Goal: Task Accomplishment & Management: Manage account settings

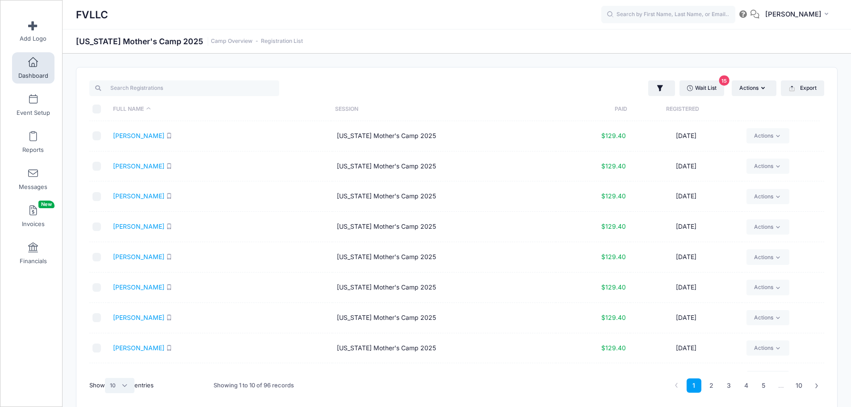
click at [123, 389] on select "All 10 25 50" at bounding box center [119, 385] width 29 height 15
select select "50"
click at [106, 378] on select "All 10 25 50" at bounding box center [119, 385] width 29 height 15
click at [801, 386] on link "2" at bounding box center [799, 385] width 15 height 15
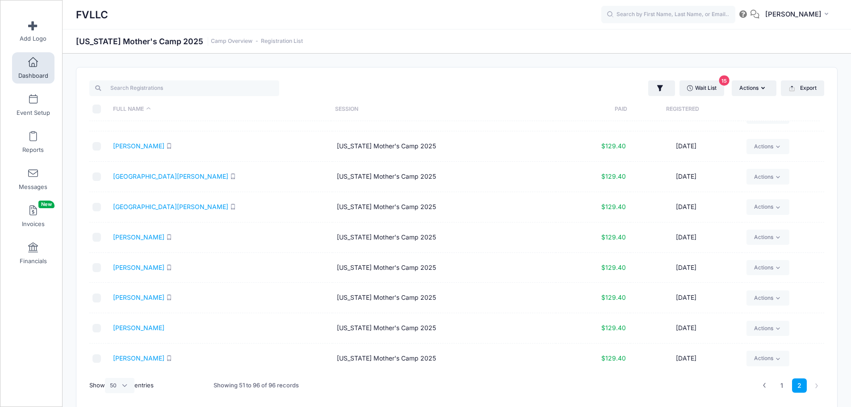
scroll to position [1143, 0]
click at [148, 267] on link "Wuollet, Karyn" at bounding box center [138, 266] width 51 height 8
click at [27, 74] on span "Dashboard" at bounding box center [33, 76] width 30 height 8
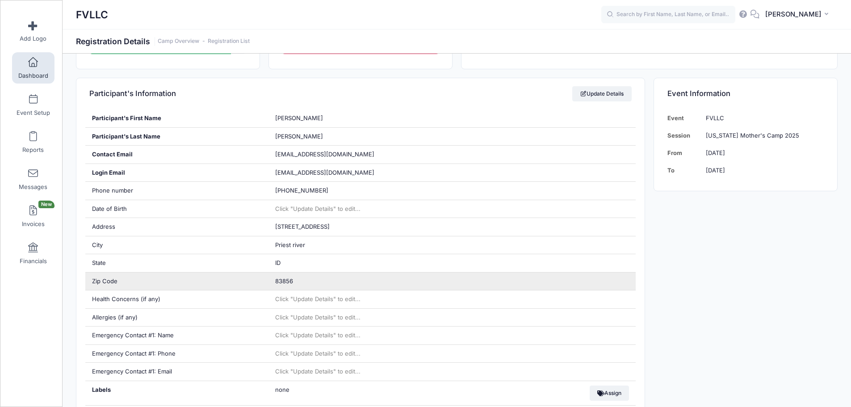
scroll to position [268, 0]
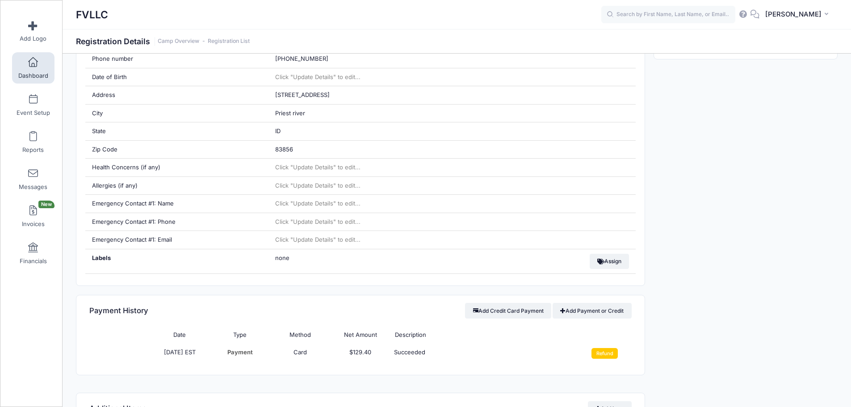
click at [619, 355] on td "Refund" at bounding box center [601, 354] width 60 height 20
click at [612, 355] on input "Refund" at bounding box center [604, 353] width 26 height 11
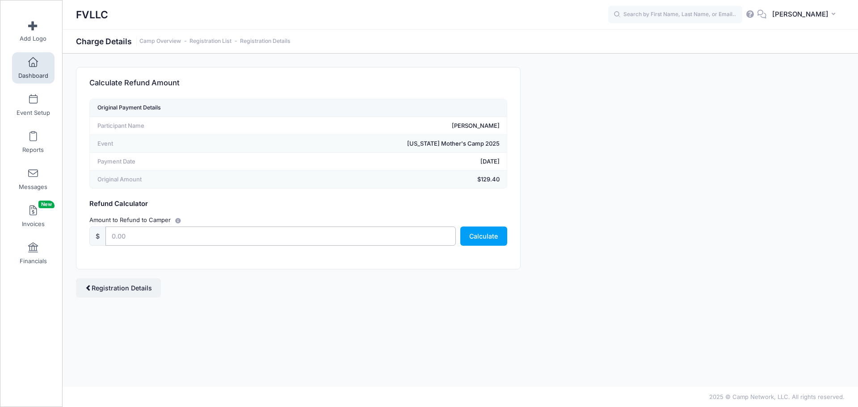
click at [284, 235] on input "text" at bounding box center [280, 235] width 350 height 19
type input "129.40"
click at [481, 239] on button "Calculate" at bounding box center [483, 235] width 47 height 19
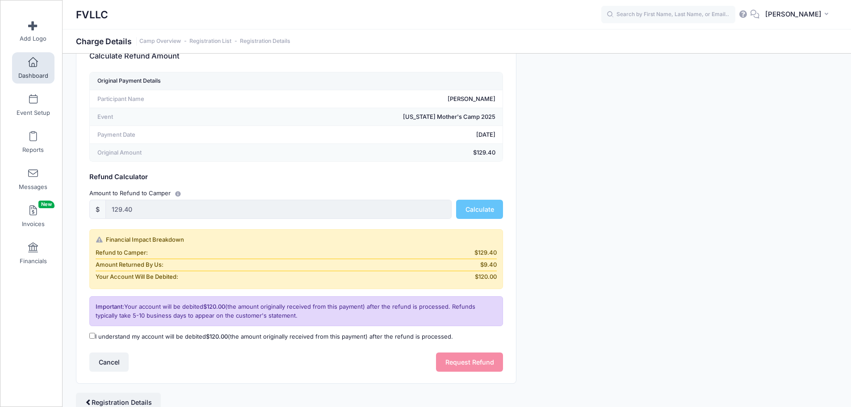
scroll to position [65, 0]
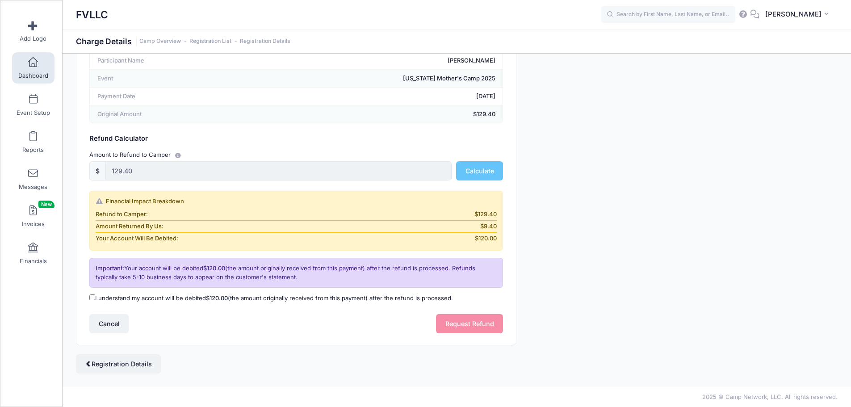
click at [190, 302] on label "I understand my account will be debited $120.00 (the amount originally received…" at bounding box center [271, 298] width 364 height 9
click at [95, 300] on input "I understand my account will be debited $120.00 (the amount originally received…" at bounding box center [92, 297] width 6 height 6
checkbox input "true"
click at [454, 325] on button "Request Refund" at bounding box center [469, 323] width 67 height 19
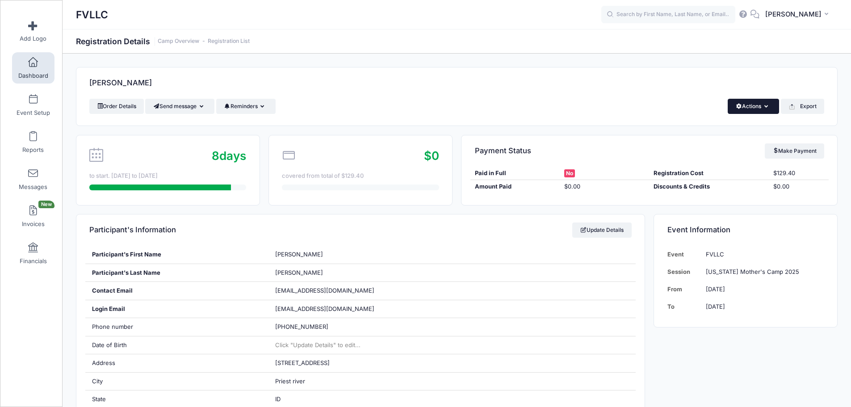
click at [753, 101] on button "Actions" at bounding box center [753, 106] width 51 height 15
click at [699, 187] on link "Delete" at bounding box center [723, 188] width 103 height 17
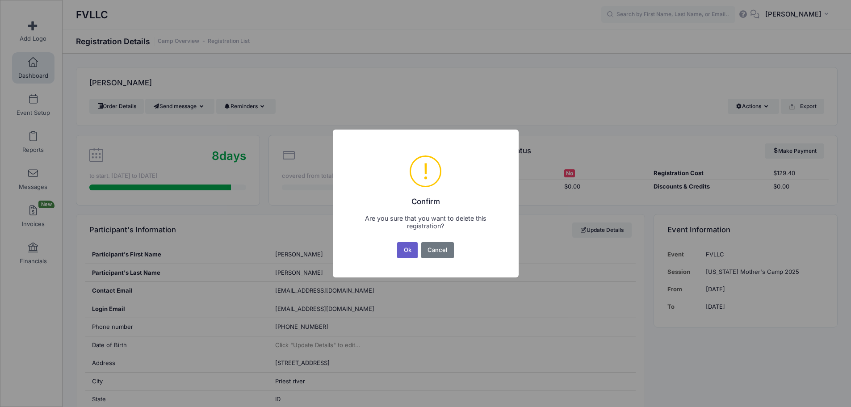
click at [405, 249] on button "Ok" at bounding box center [407, 250] width 21 height 16
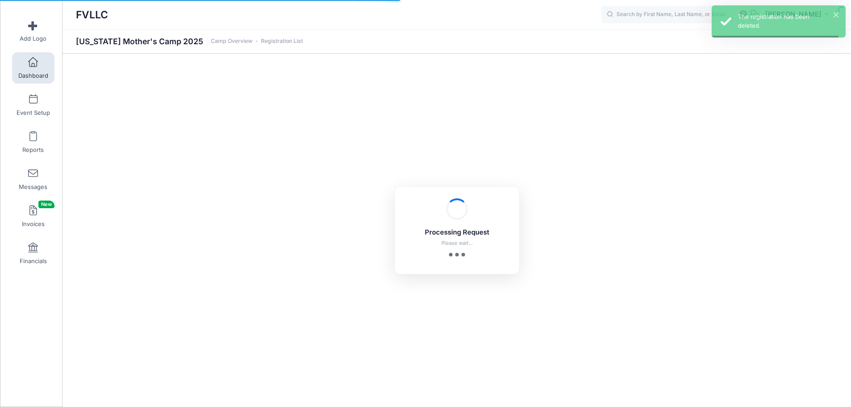
select select "10"
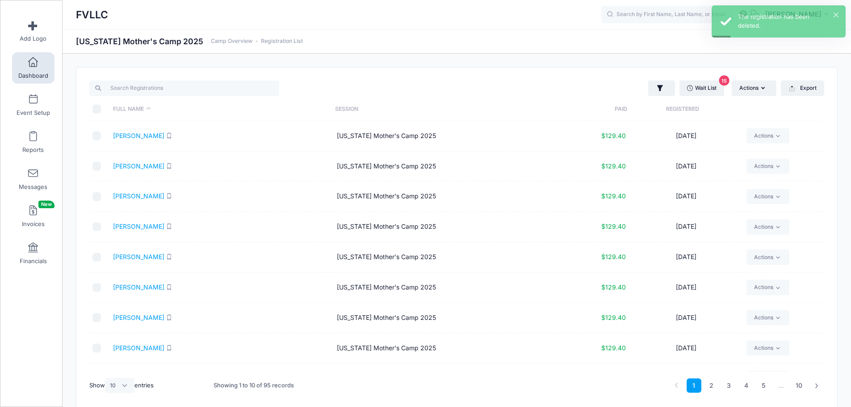
click at [703, 79] on div "Wait List 15 Actions Assign Labels Send Email Send SMS Send Payment Reminder Se…" at bounding box center [643, 88] width 372 height 18
click at [704, 83] on link "Wait List 15" at bounding box center [701, 87] width 45 height 15
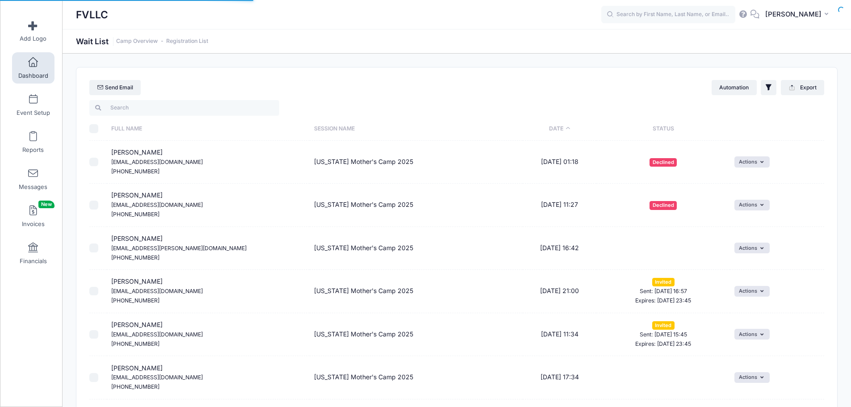
select select "50"
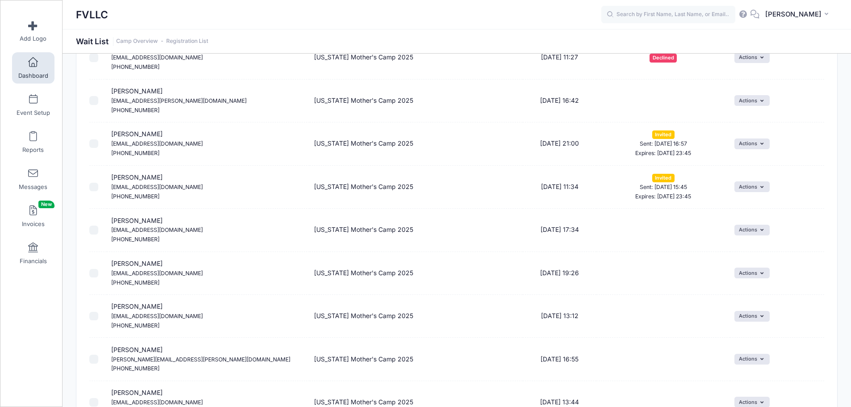
scroll to position [179, 0]
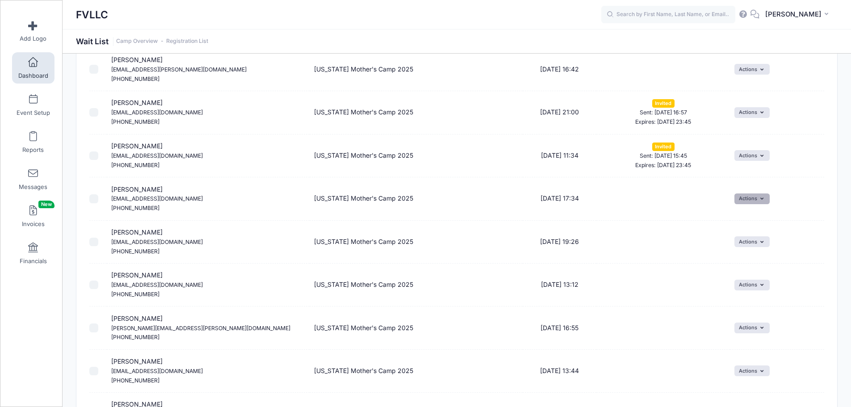
click at [751, 200] on button "Actions" at bounding box center [751, 198] width 35 height 11
click at [743, 219] on link "Invite" at bounding box center [745, 218] width 39 height 17
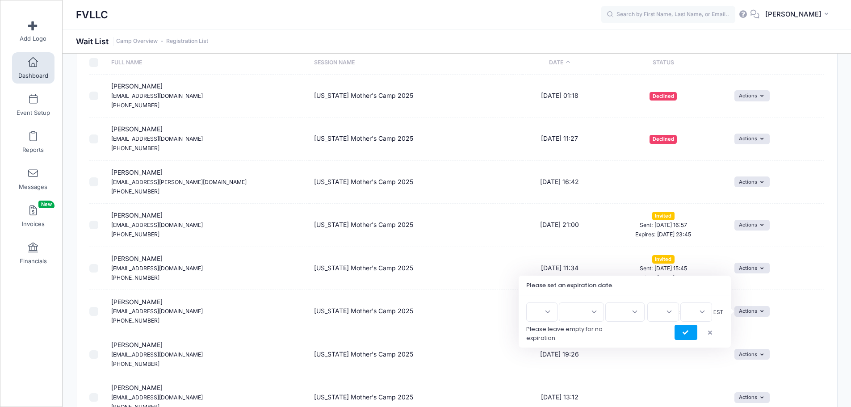
scroll to position [134, 0]
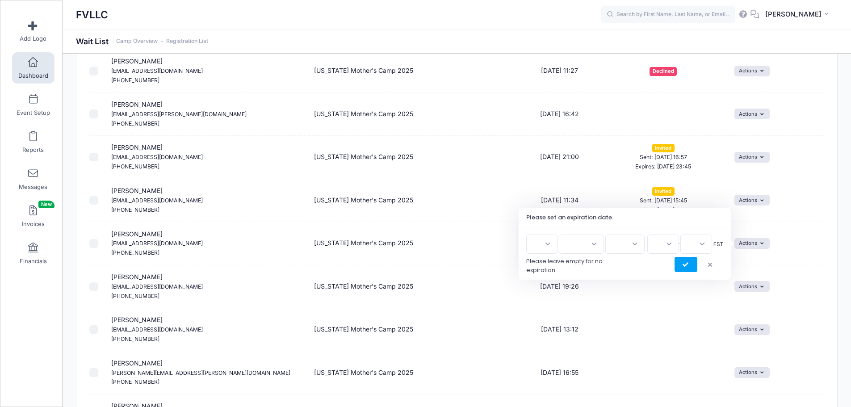
click at [553, 245] on select "1 2 3 4 5 6 7 8 9 10 11 12 13 14 15 16 17 18 19 20 21 22 23 24 25 26 27 28 29 3…" at bounding box center [541, 244] width 31 height 19
select select "10"
click at [529, 235] on select "1 2 3 4 5 6 7 8 9 10 11 12 13 14 15 16 17 18 19 20 21 22 23 24 25 26 27 28 29 3…" at bounding box center [541, 244] width 31 height 19
click at [592, 243] on select "Jan Feb Mar Apr May Jun Jul Aug Sep Oct Nov Dec" at bounding box center [581, 244] width 45 height 19
select select "9"
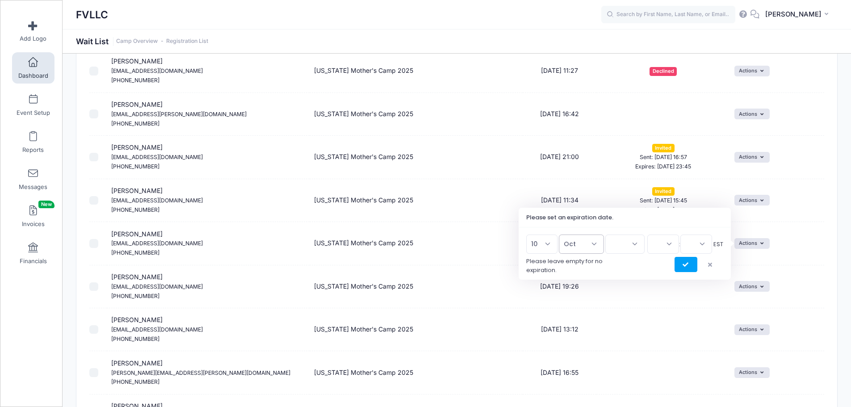
click at [563, 235] on select "Jan Feb Mar Apr May Jun Jul Aug Sep Oct Nov Dec" at bounding box center [581, 244] width 45 height 19
click at [637, 246] on select "2026 2025" at bounding box center [624, 244] width 39 height 19
select select "2025"
click at [605, 235] on select "2026 2025" at bounding box center [624, 244] width 39 height 19
click at [662, 247] on select "00 01 02 03 04 05 06 07 08 09 10 11 12 13 14 15 16 17 18 19 20 21 22 23" at bounding box center [663, 244] width 32 height 19
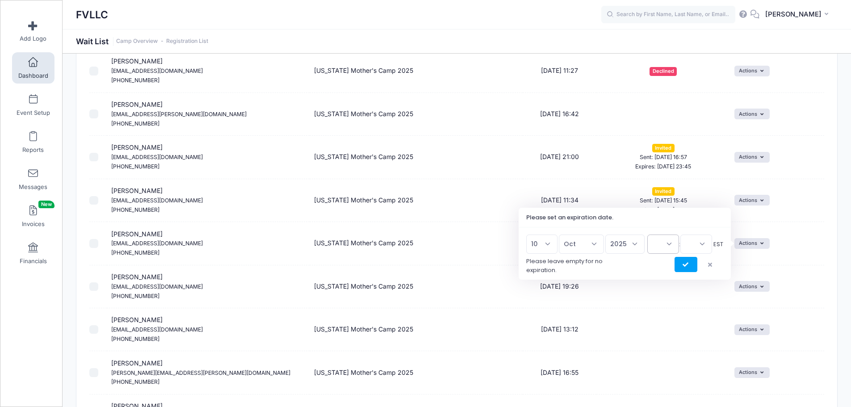
select select "23"
click at [647, 235] on select "00 01 02 03 04 05 06 07 08 09 10 11 12 13 14 15 16 17 18 19 20 21 22 23" at bounding box center [663, 244] width 32 height 19
click at [700, 245] on select "00 15 30 45" at bounding box center [696, 244] width 32 height 19
select select "45"
click at [680, 235] on select "00 15 30 45" at bounding box center [696, 244] width 32 height 19
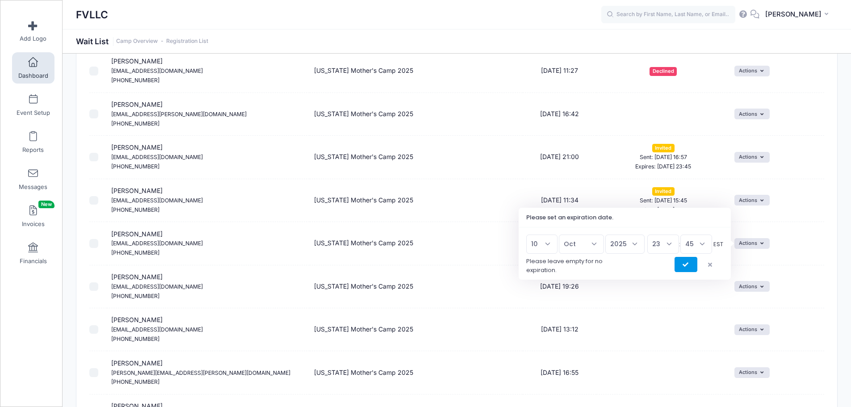
click at [688, 265] on icon "submit" at bounding box center [686, 265] width 7 height 0
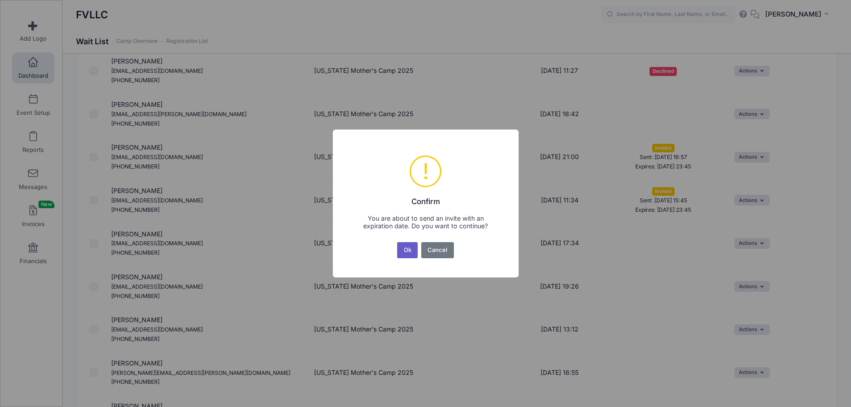
click at [407, 251] on button "Ok" at bounding box center [407, 250] width 21 height 16
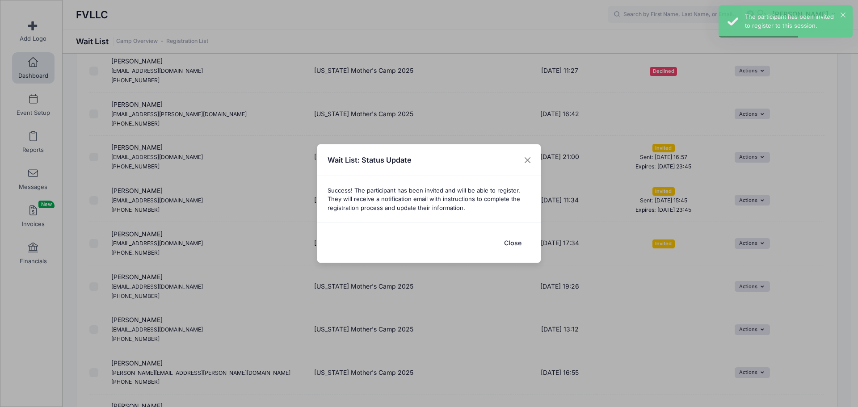
click at [508, 240] on button "Close" at bounding box center [513, 242] width 36 height 19
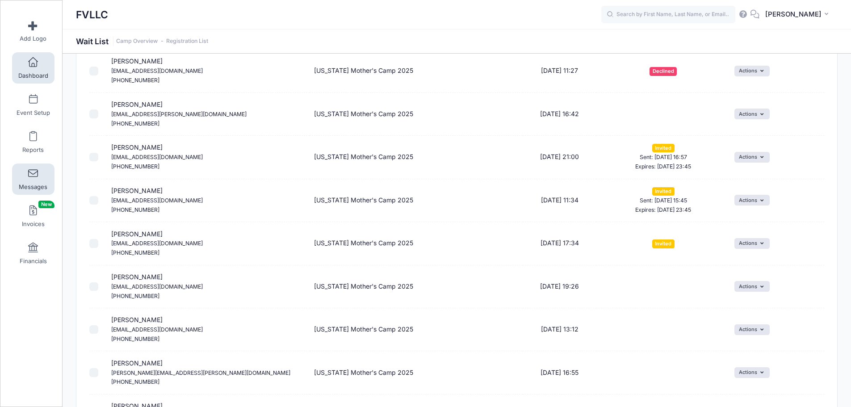
click at [33, 173] on span at bounding box center [33, 174] width 0 height 10
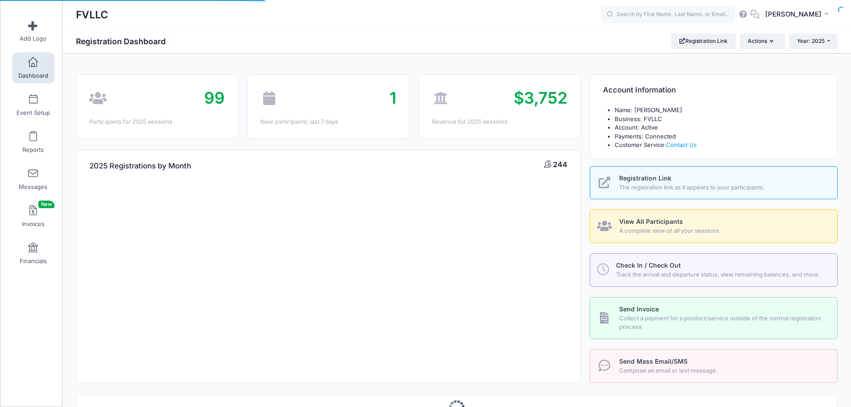
select select
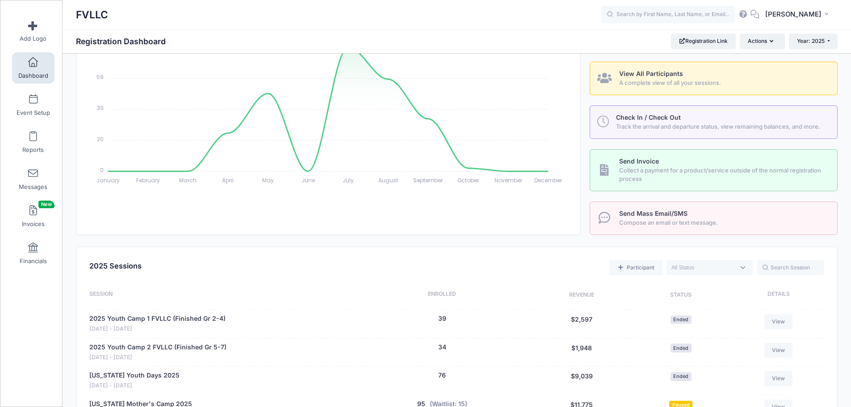
scroll to position [223, 0]
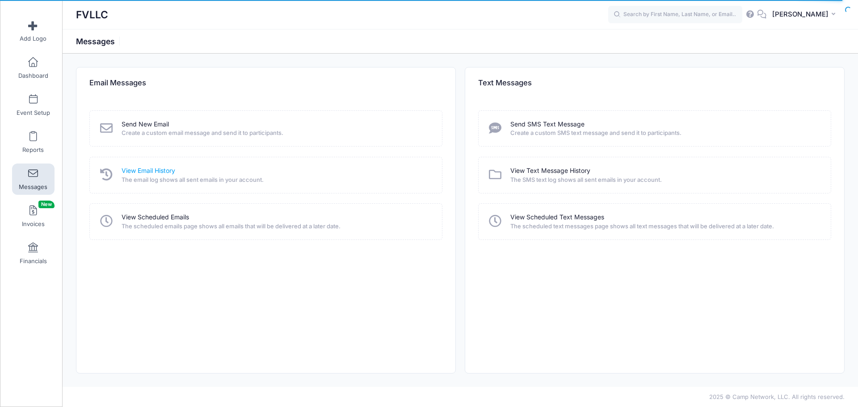
click at [147, 172] on link "View Email History" at bounding box center [149, 170] width 54 height 9
